Goal: Ask a question: Seek information or help from site administrators or community

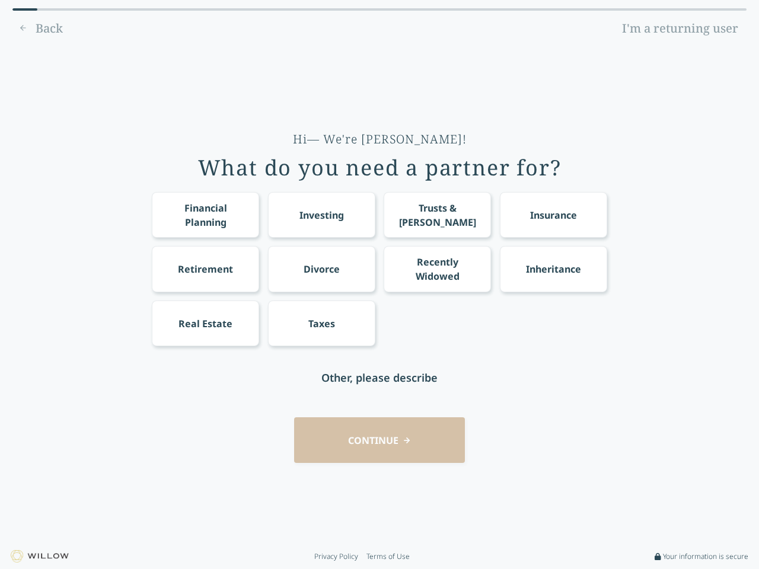
click at [379, 285] on div "Financial Planning Investing Trusts & [PERSON_NAME] Insurance Retirement Divorc…" at bounding box center [379, 269] width 455 height 154
click at [205, 215] on div "Financial Planning" at bounding box center [205, 215] width 85 height 28
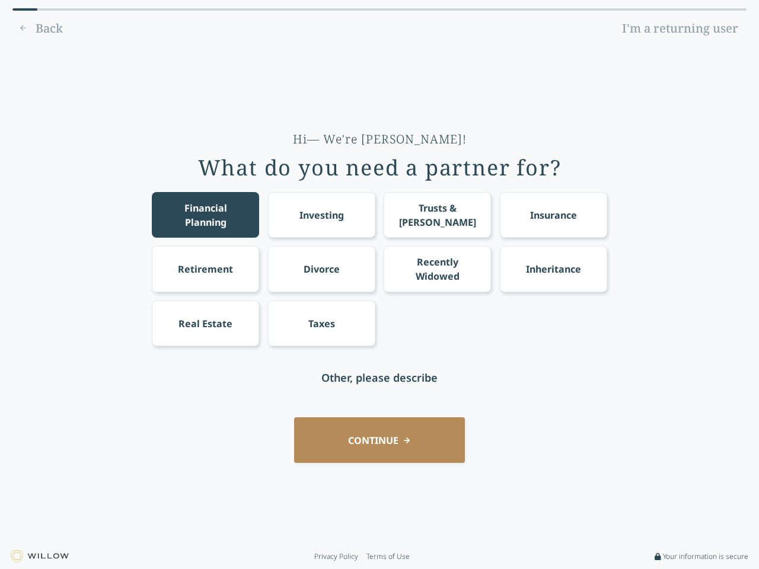
click at [321, 215] on div "Investing" at bounding box center [321, 215] width 44 height 14
click at [437, 215] on div "Trusts & [PERSON_NAME]" at bounding box center [437, 215] width 85 height 28
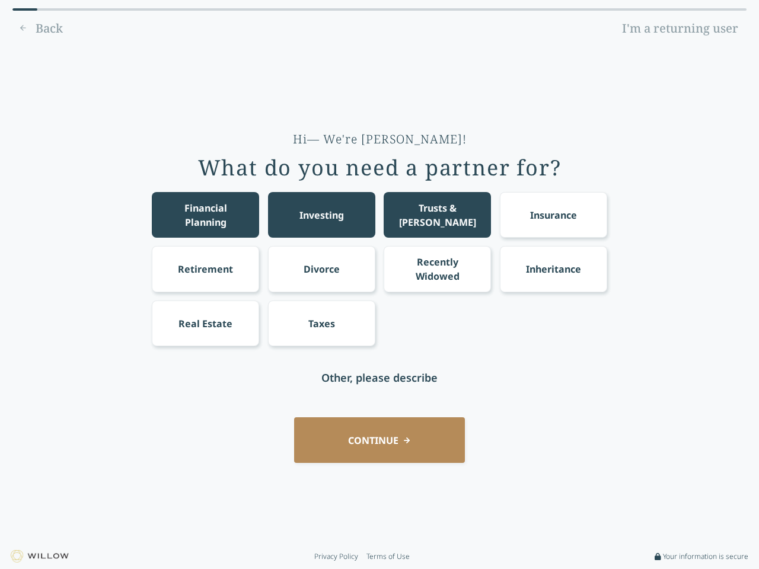
click at [553, 215] on div "Insurance" at bounding box center [553, 215] width 47 height 14
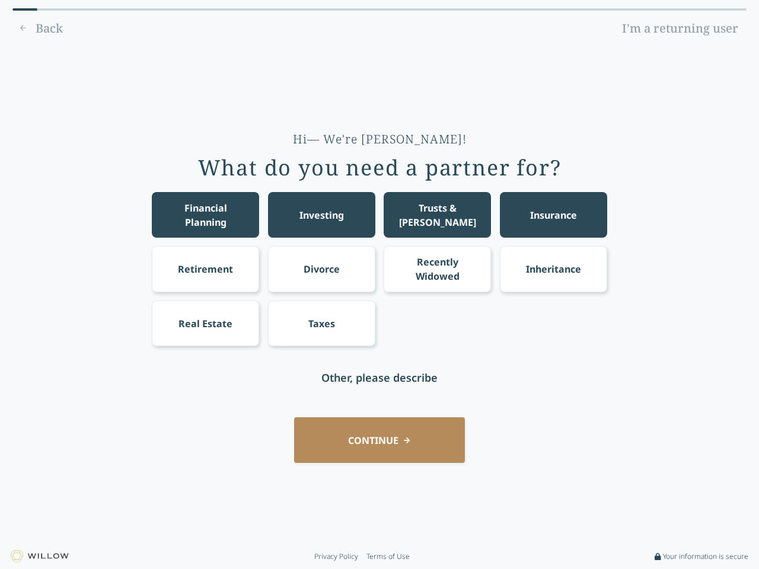
click at [205, 269] on div "Retirement" at bounding box center [205, 269] width 55 height 14
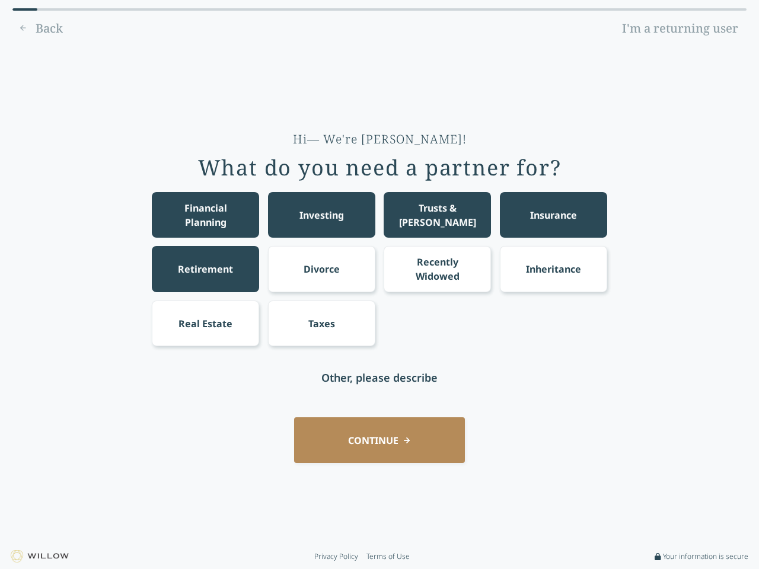
click at [321, 269] on div "Divorce" at bounding box center [322, 269] width 36 height 14
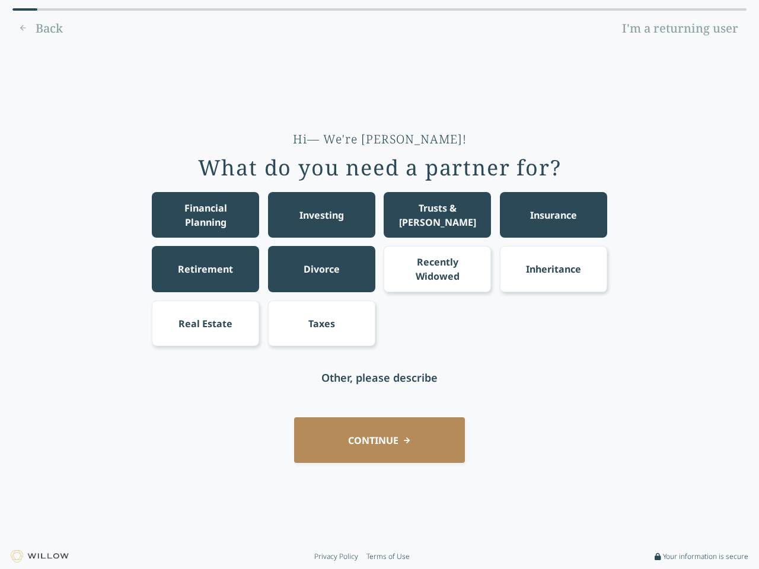
click at [437, 269] on div "Recently Widowed" at bounding box center [437, 269] width 85 height 28
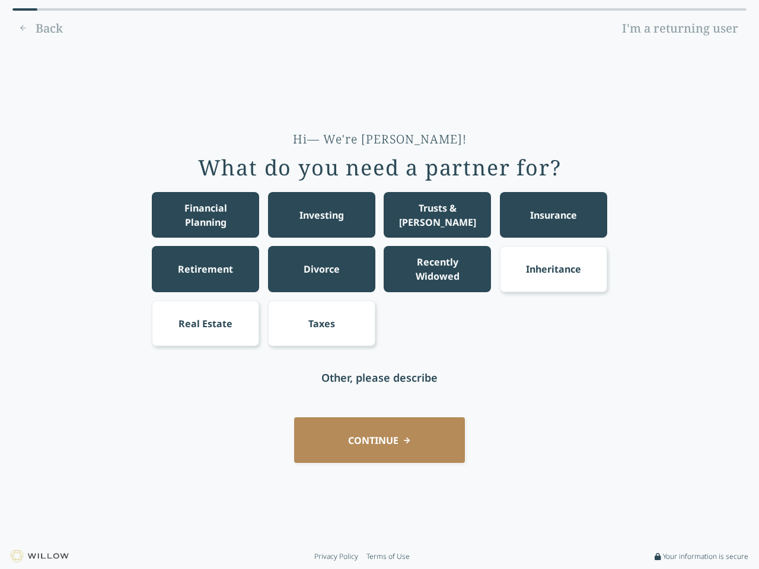
click at [553, 269] on div "Inheritance" at bounding box center [553, 269] width 55 height 14
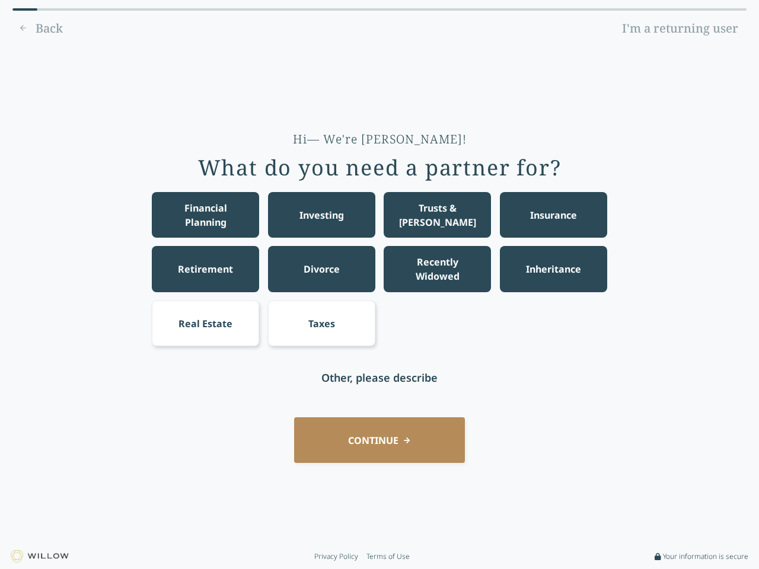
click at [205, 323] on div "Real Estate" at bounding box center [205, 324] width 54 height 14
